Goal: Use online tool/utility: Use online tool/utility

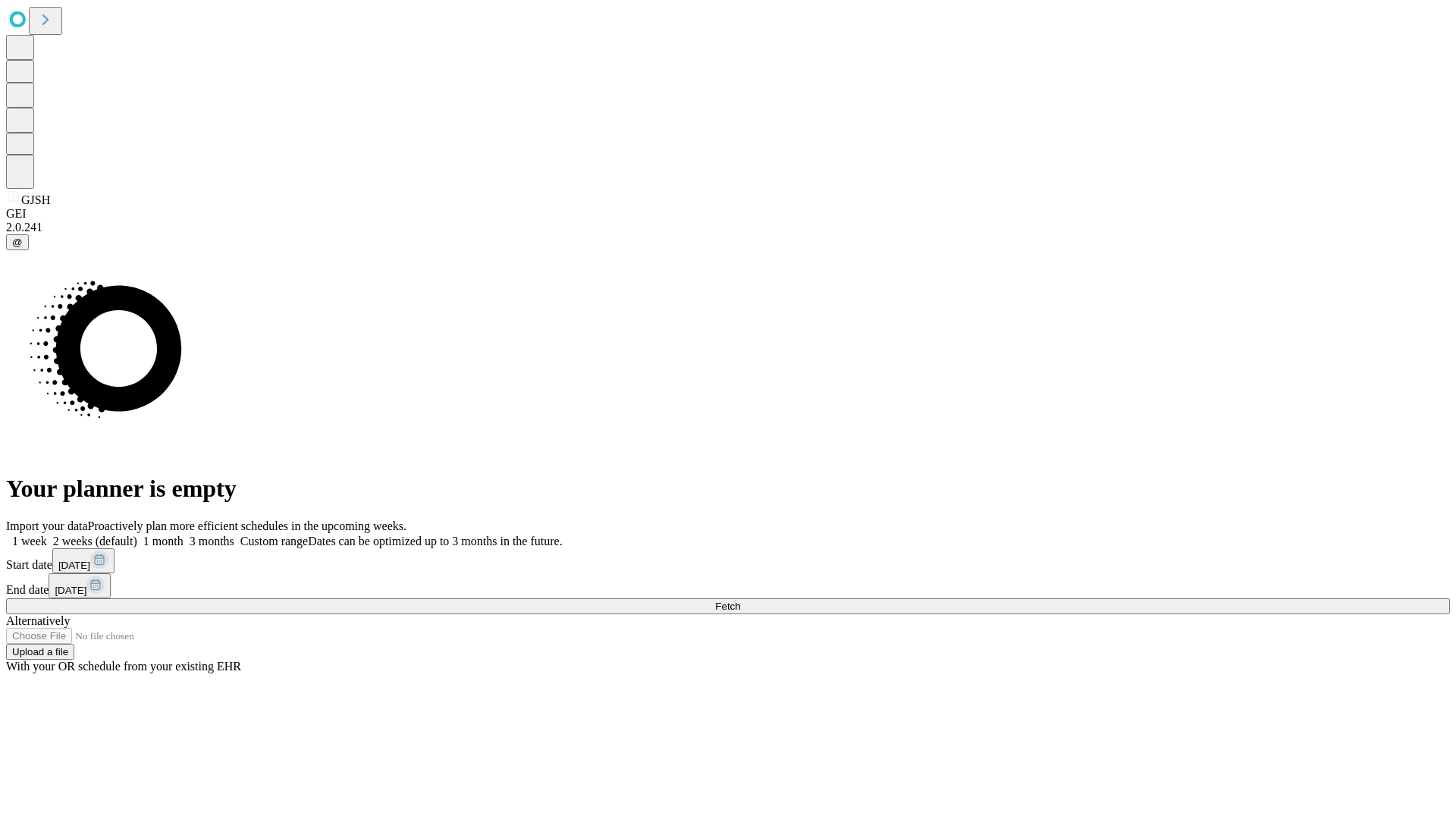
click at [138, 535] on label "2 weeks (default)" at bounding box center [92, 541] width 90 height 13
click at [740, 600] on span "Fetch" at bounding box center [727, 606] width 25 height 11
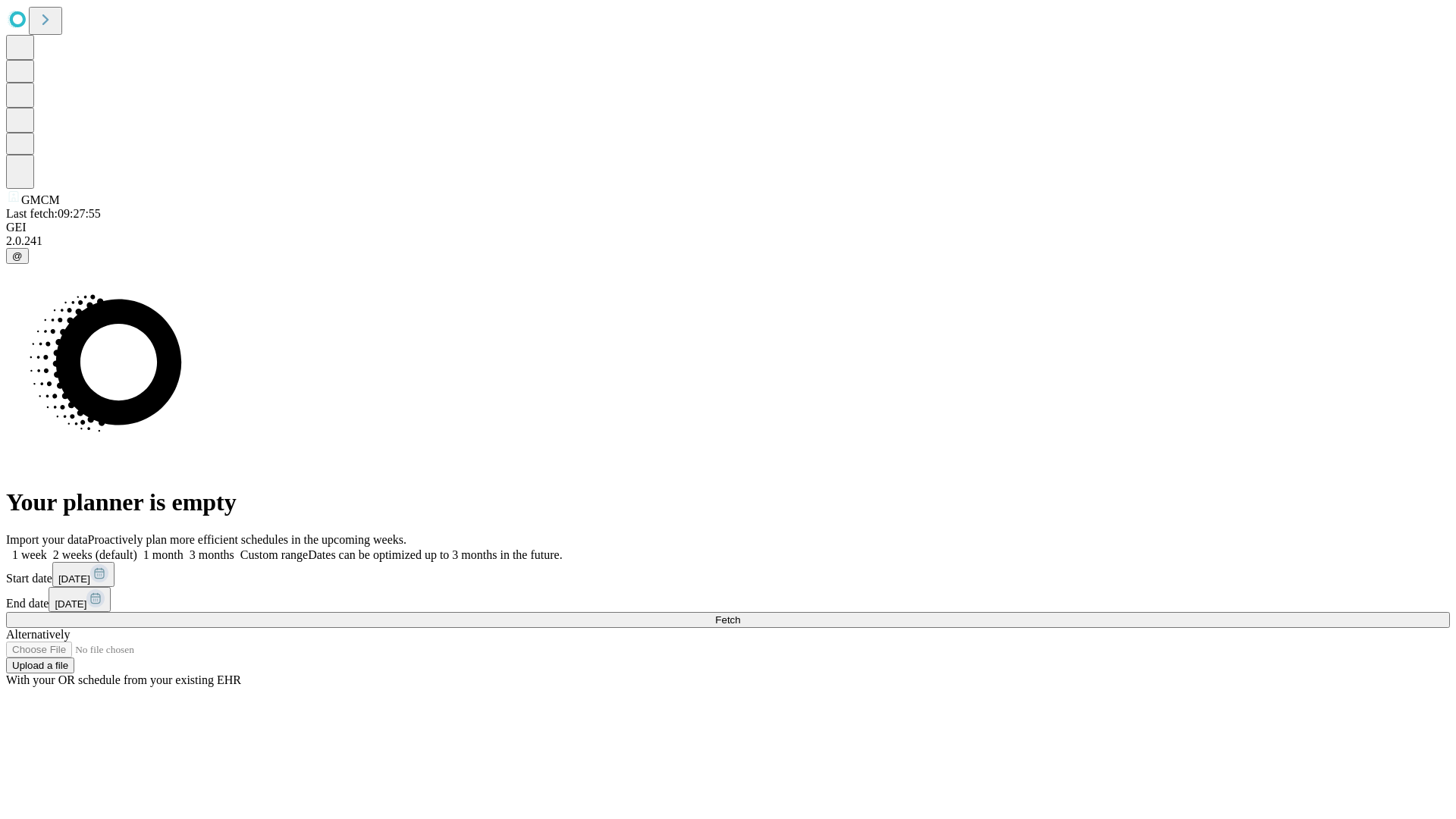
click at [138, 548] on label "2 weeks (default)" at bounding box center [92, 554] width 90 height 13
click at [740, 614] on span "Fetch" at bounding box center [727, 619] width 25 height 11
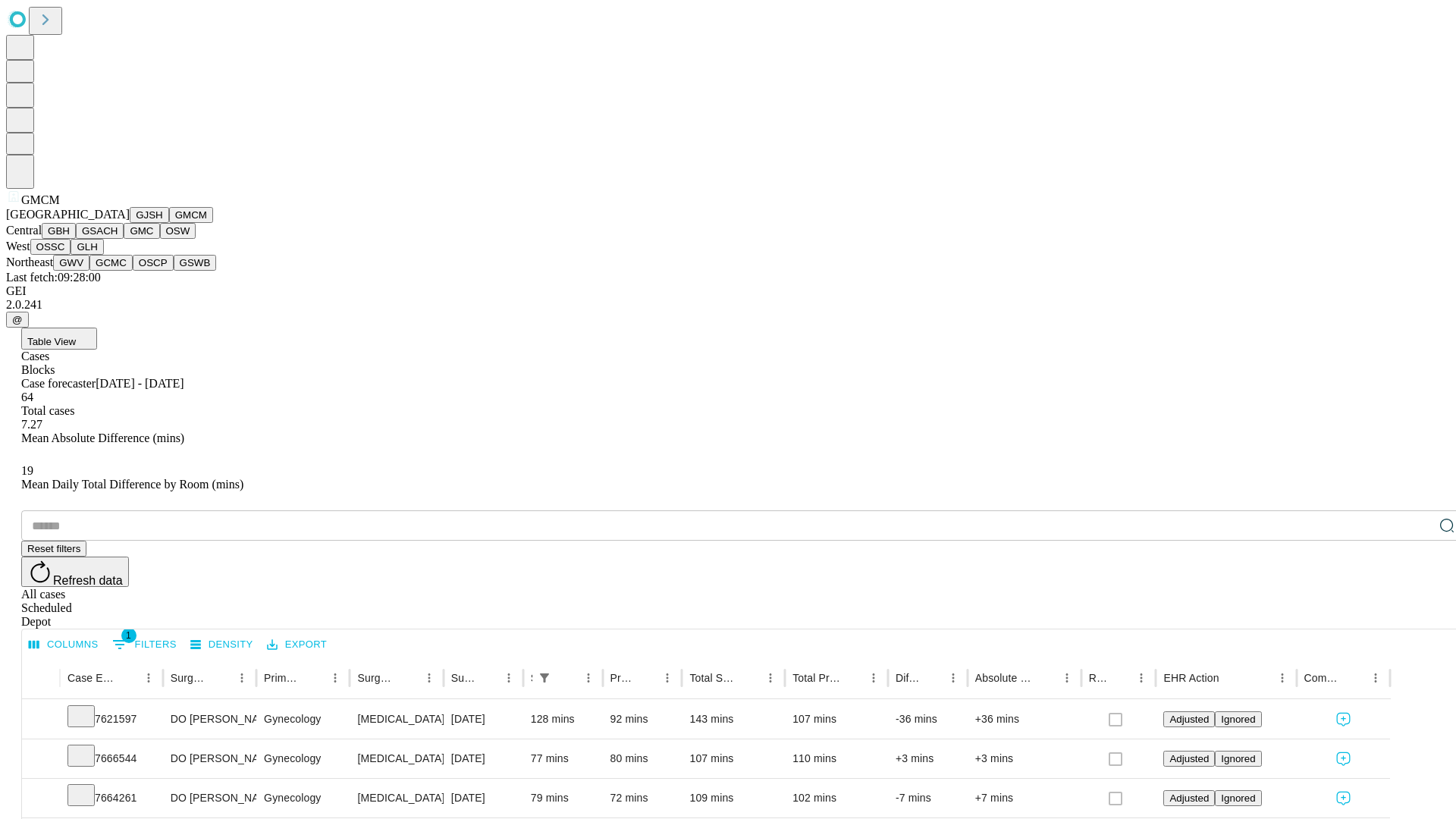
click at [76, 239] on button "GBH" at bounding box center [58, 231] width 34 height 16
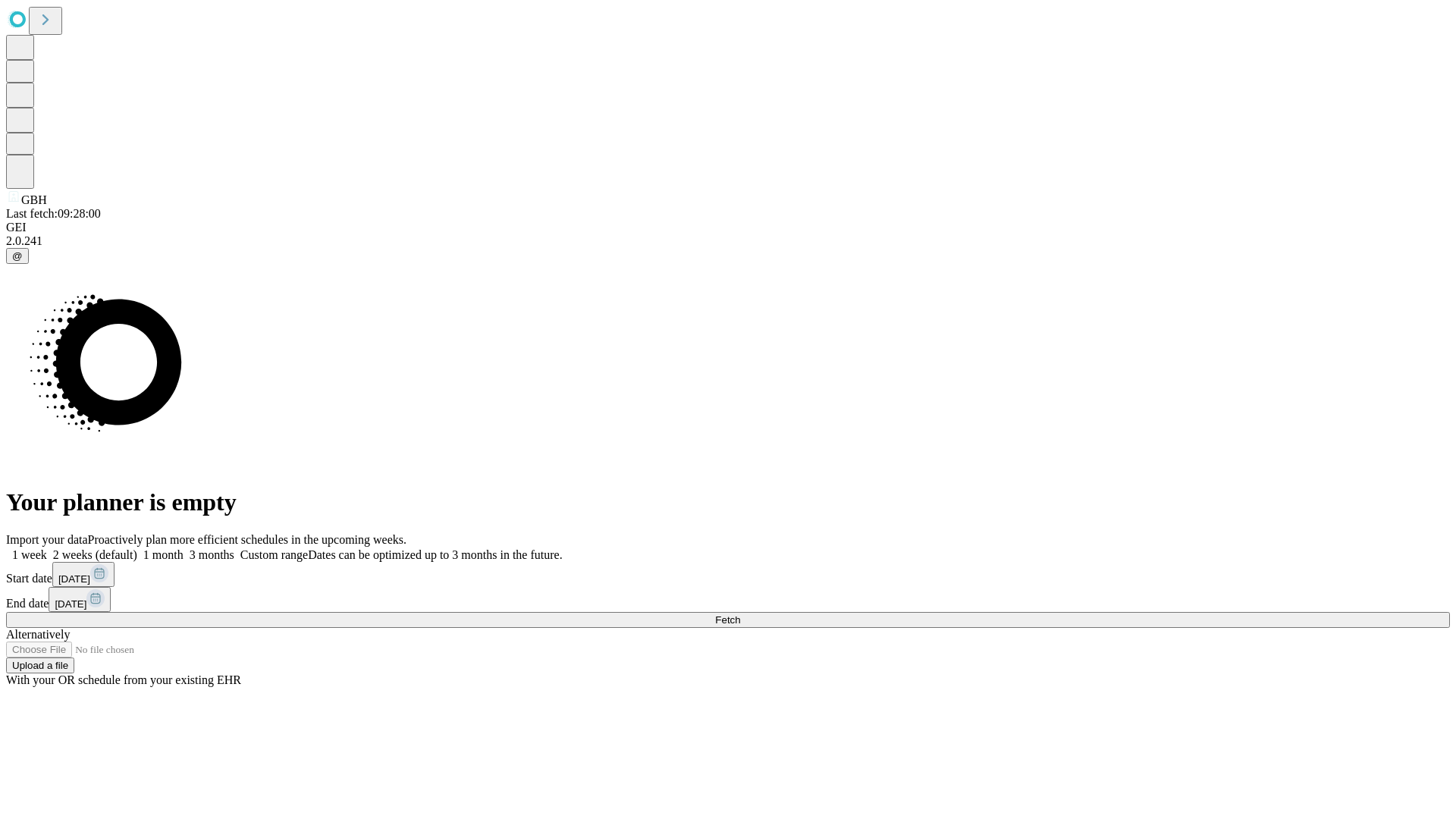
click at [138, 548] on label "2 weeks (default)" at bounding box center [92, 554] width 90 height 13
click at [740, 614] on span "Fetch" at bounding box center [727, 619] width 25 height 11
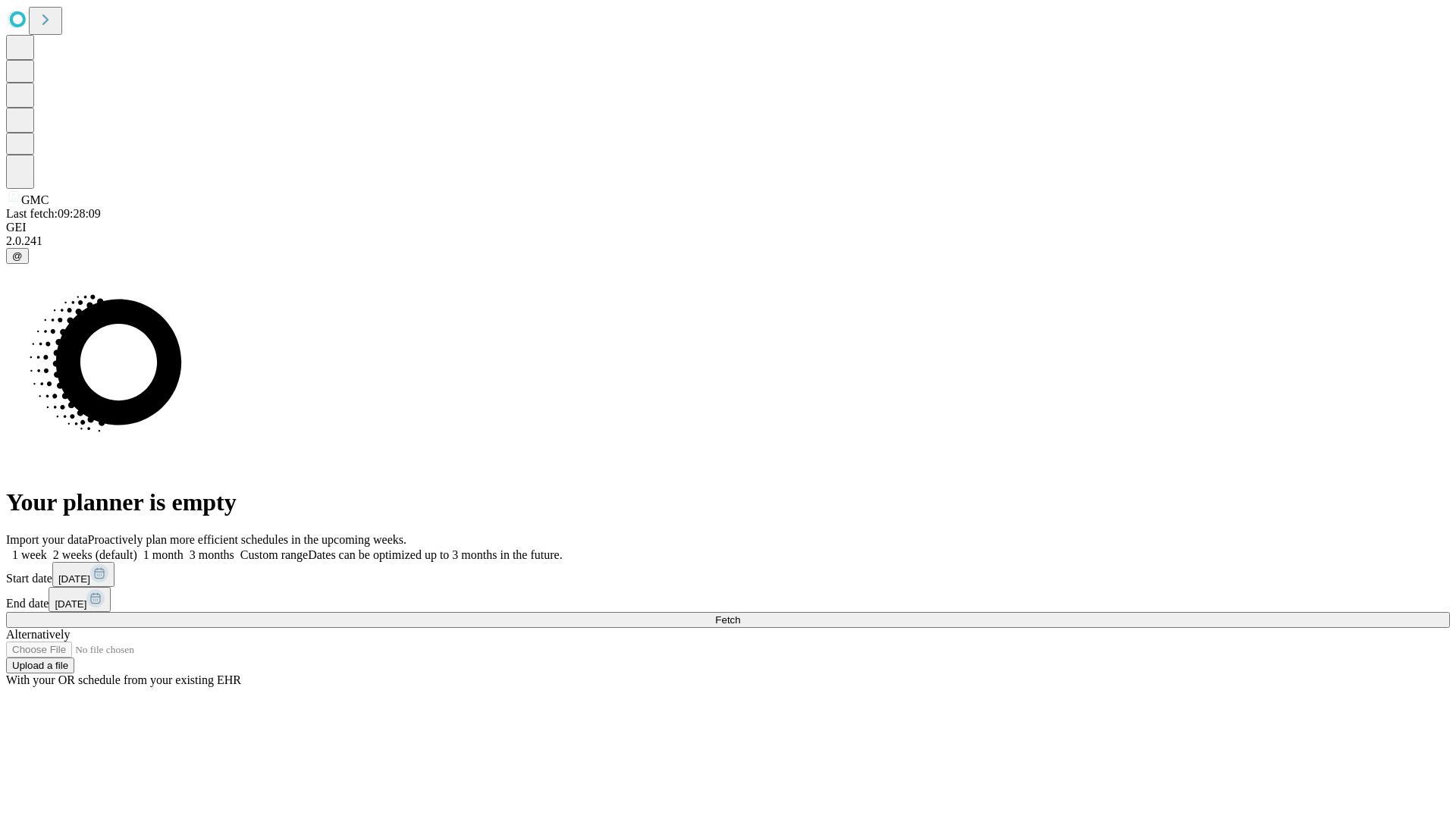
click at [740, 614] on span "Fetch" at bounding box center [727, 619] width 25 height 11
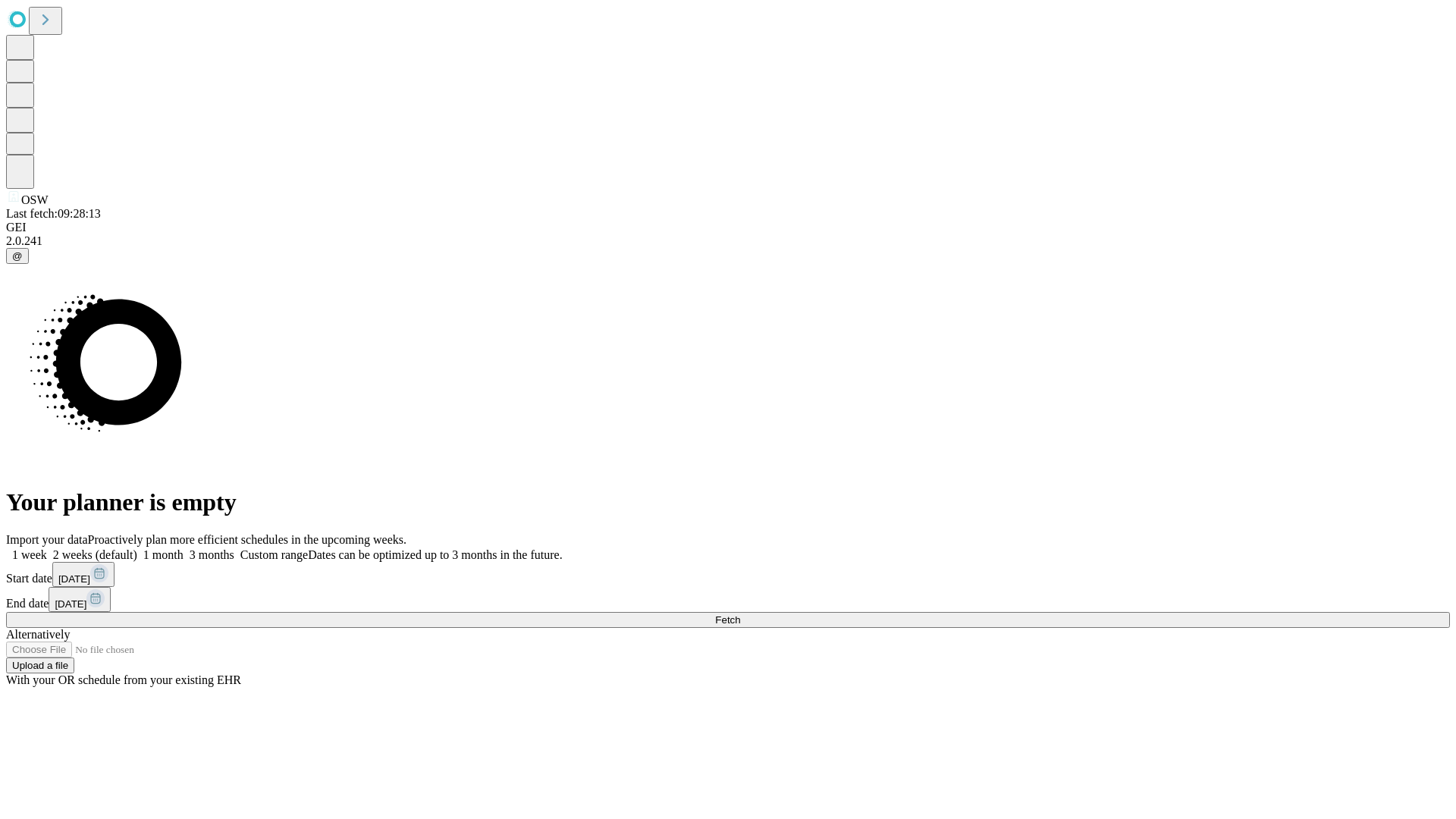
click at [740, 614] on span "Fetch" at bounding box center [727, 619] width 25 height 11
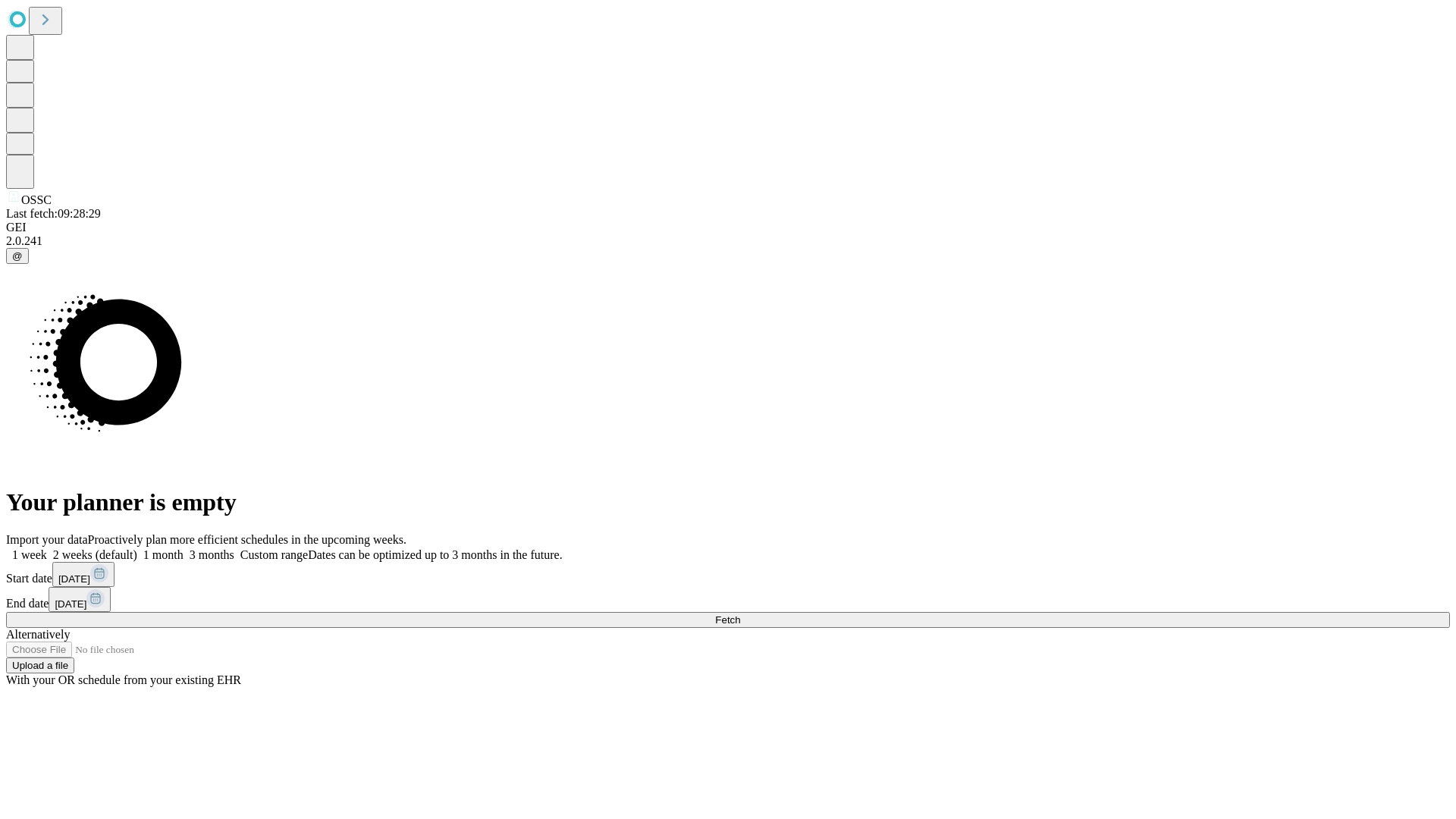
click at [138, 548] on label "2 weeks (default)" at bounding box center [92, 554] width 90 height 13
click at [740, 614] on span "Fetch" at bounding box center [727, 619] width 25 height 11
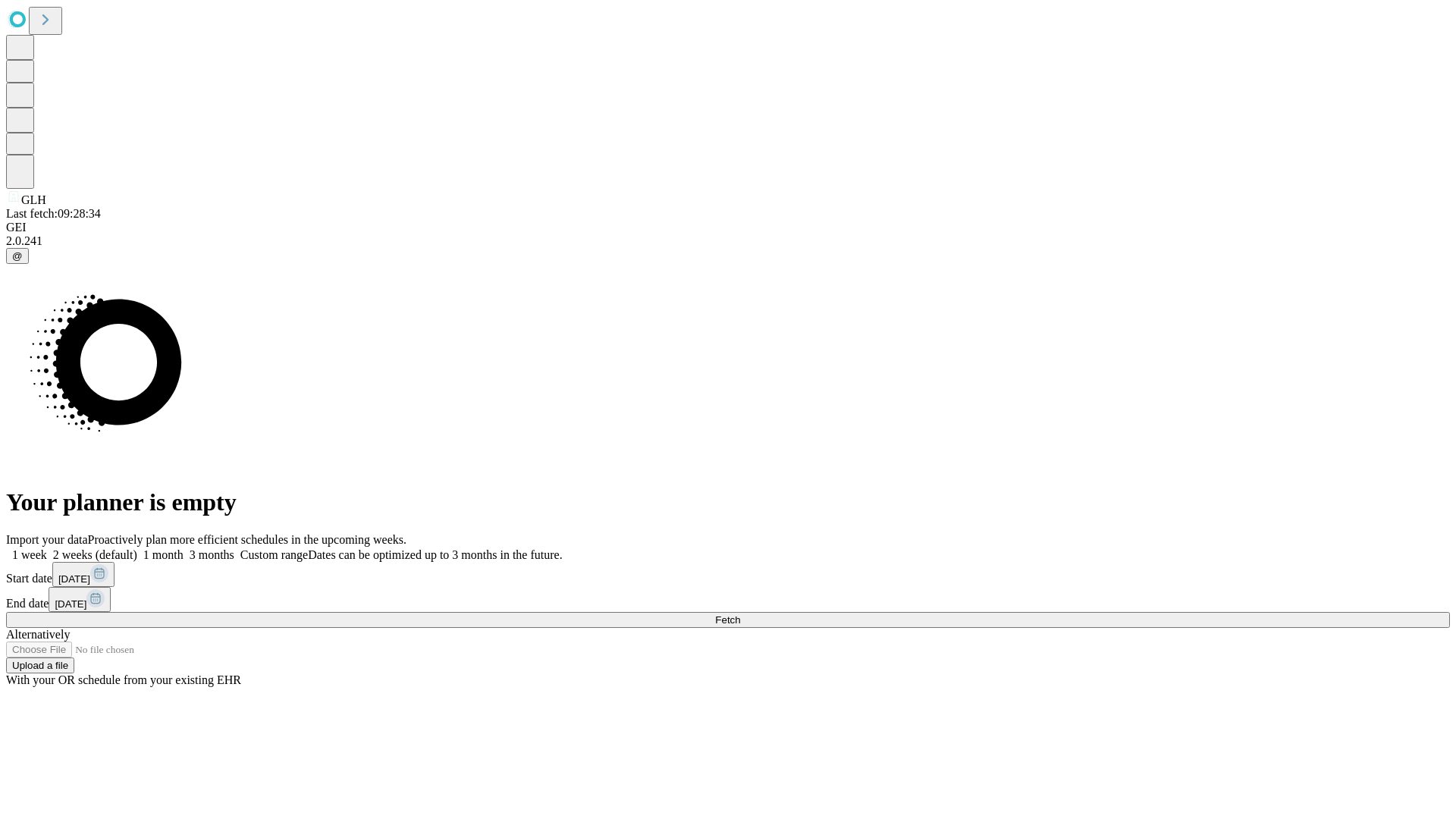
click at [740, 614] on span "Fetch" at bounding box center [727, 619] width 25 height 11
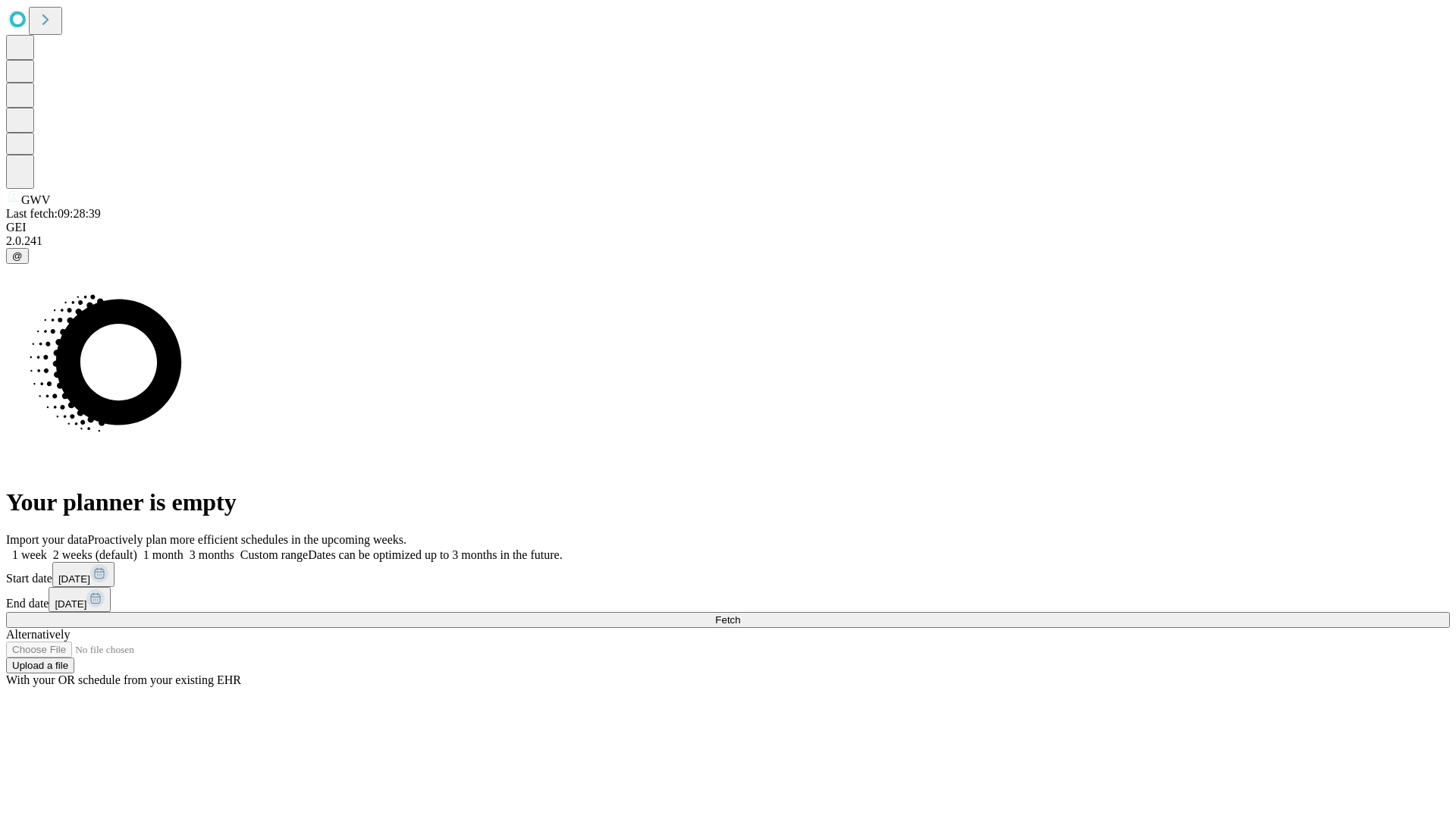
click at [138, 548] on label "2 weeks (default)" at bounding box center [92, 554] width 90 height 13
click at [740, 614] on span "Fetch" at bounding box center [727, 619] width 25 height 11
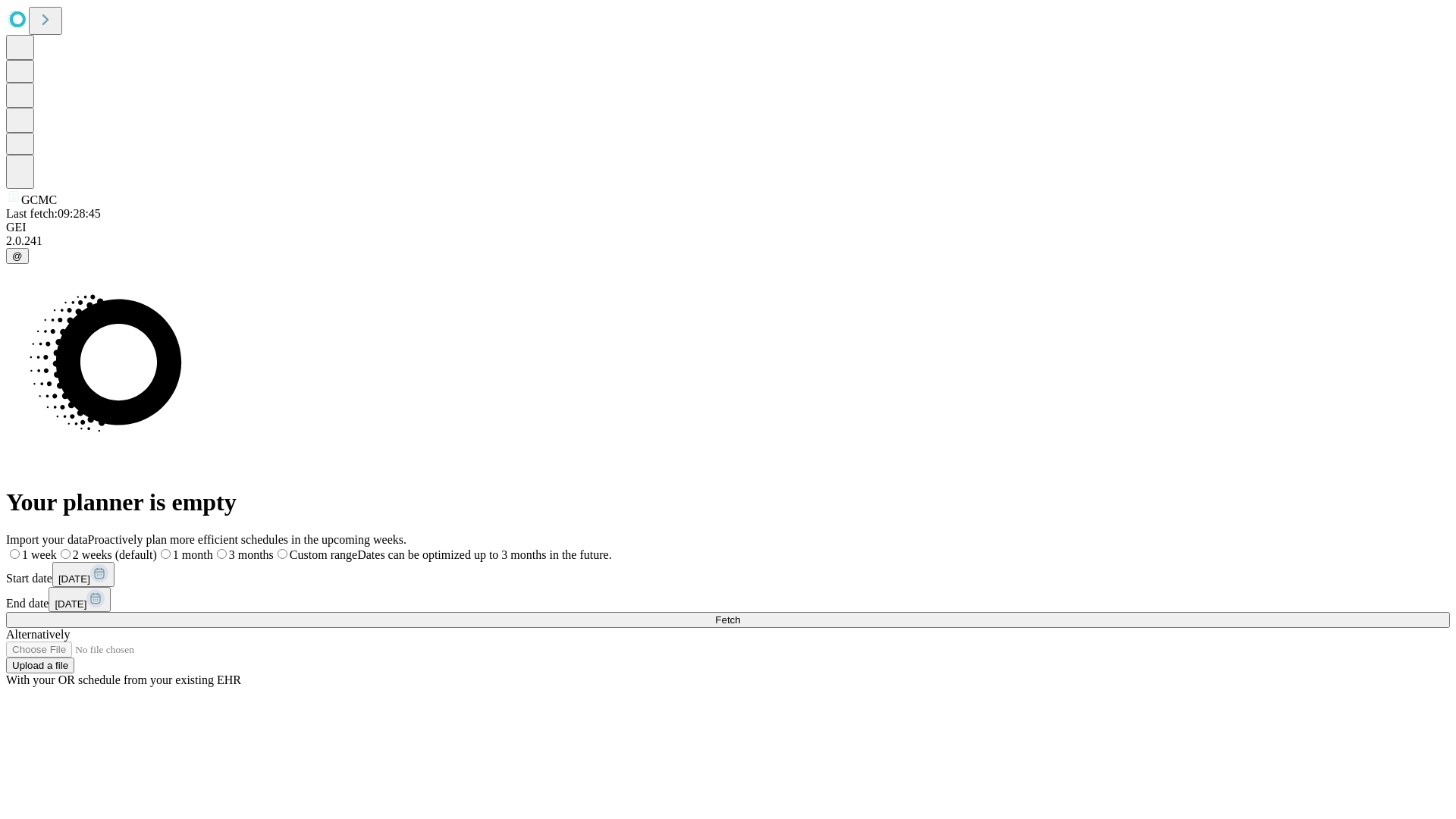
click at [157, 548] on label "2 weeks (default)" at bounding box center [107, 554] width 100 height 13
click at [740, 614] on span "Fetch" at bounding box center [727, 619] width 25 height 11
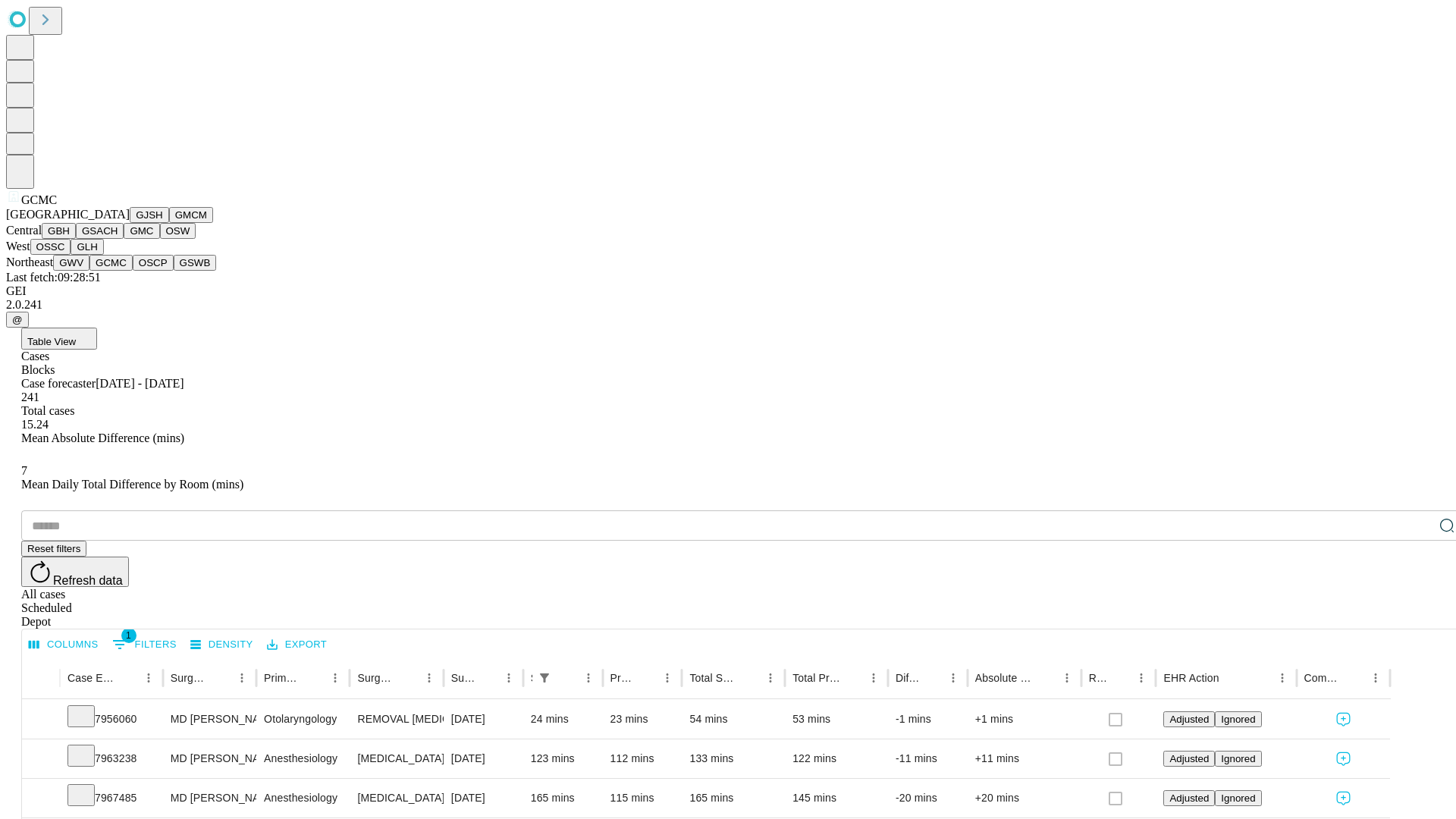
click at [132, 271] on button "OSCP" at bounding box center [153, 262] width 41 height 16
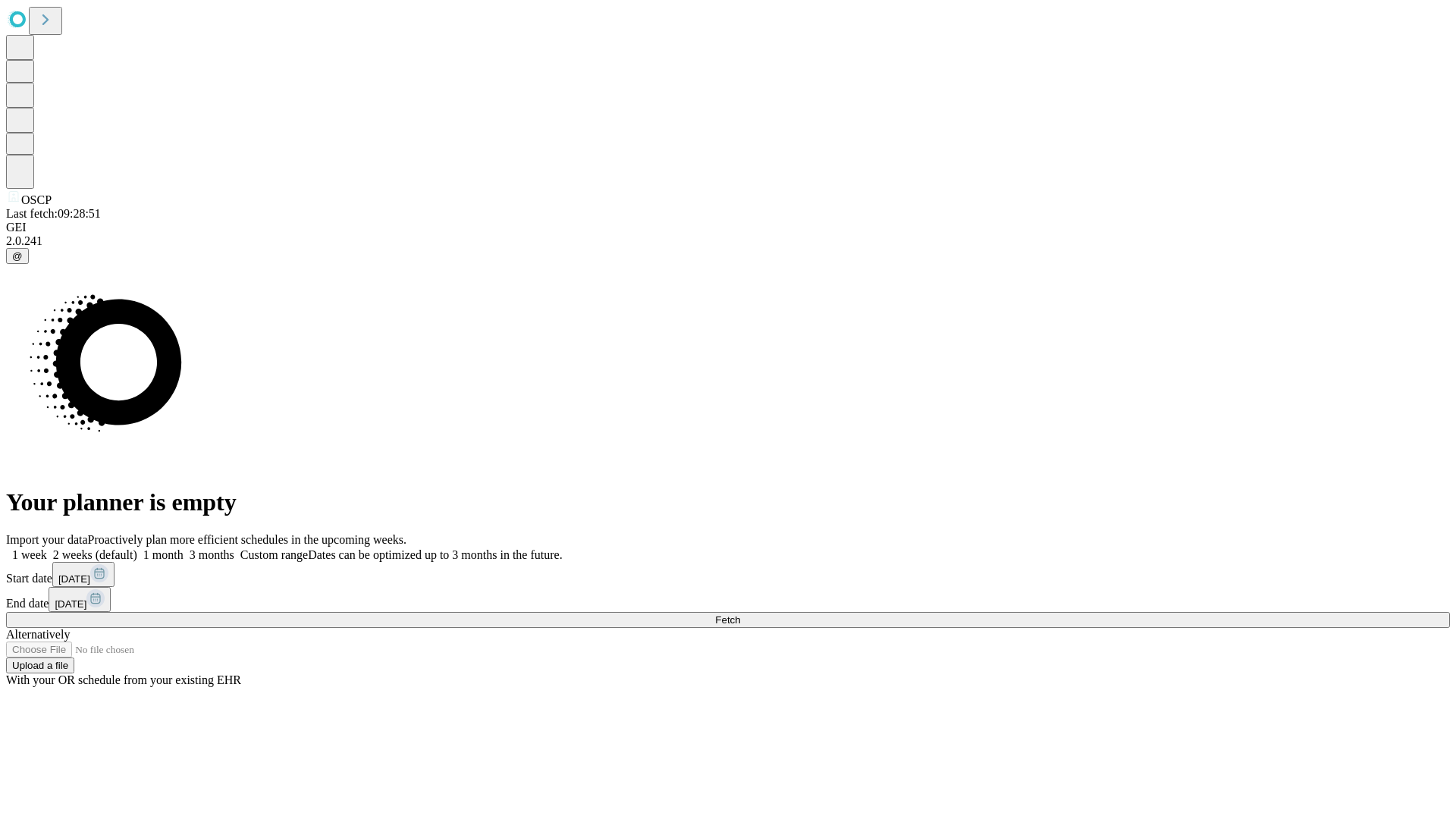
click at [138, 548] on label "2 weeks (default)" at bounding box center [92, 554] width 90 height 13
click at [740, 614] on span "Fetch" at bounding box center [727, 619] width 25 height 11
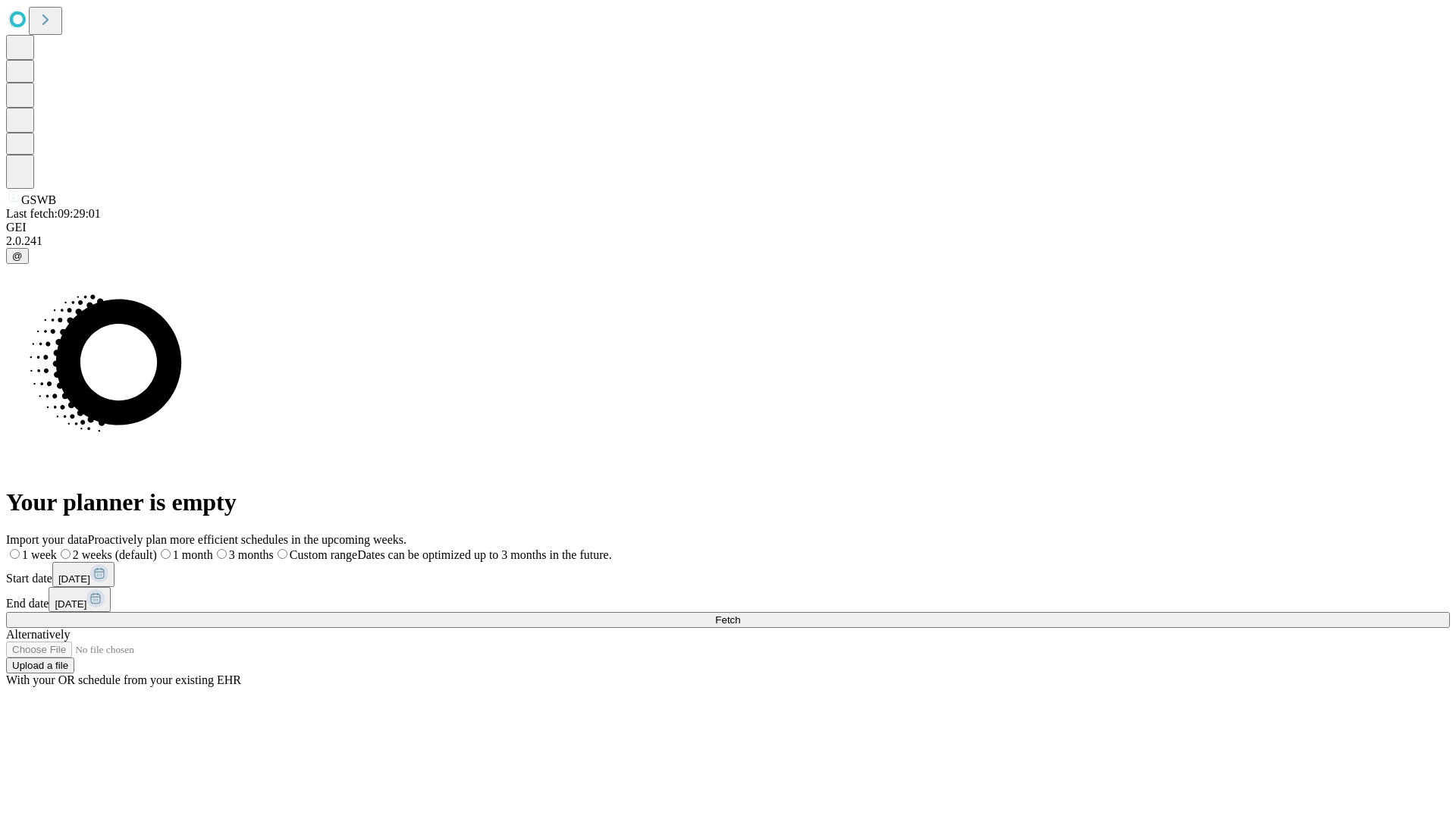
click at [740, 614] on span "Fetch" at bounding box center [727, 619] width 25 height 11
